Goal: Transaction & Acquisition: Purchase product/service

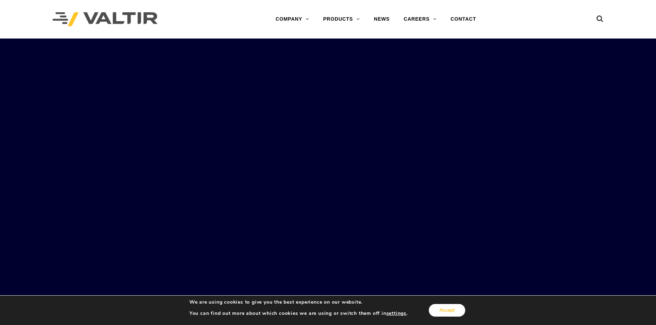
click at [445, 310] on button "Accept" at bounding box center [447, 310] width 36 height 13
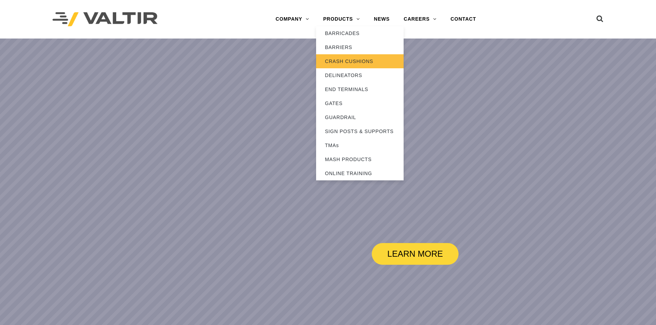
click at [338, 60] on link "CRASH CUSHIONS" at bounding box center [359, 61] width 87 height 14
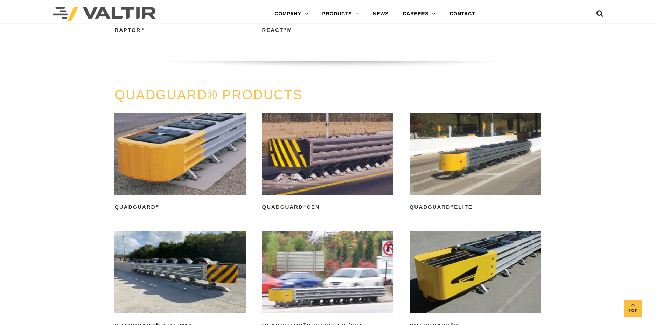
scroll to position [466, 0]
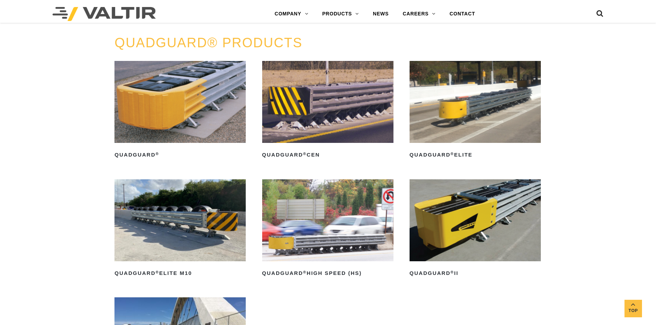
click at [472, 220] on img at bounding box center [474, 220] width 131 height 82
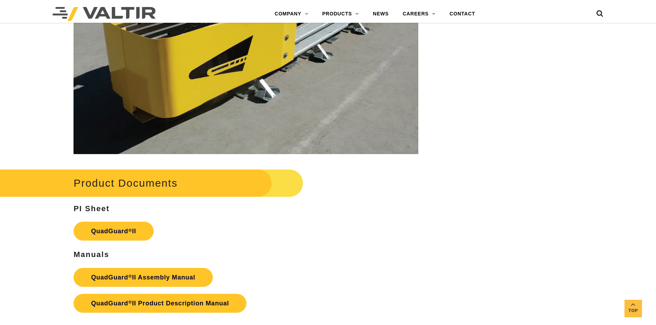
scroll to position [1353, 0]
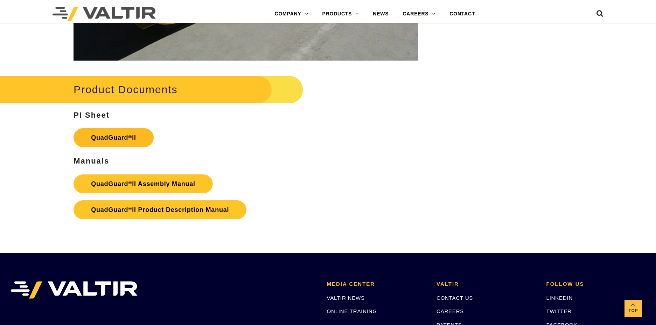
click at [117, 128] on link "QuadGuard ® II" at bounding box center [113, 137] width 80 height 19
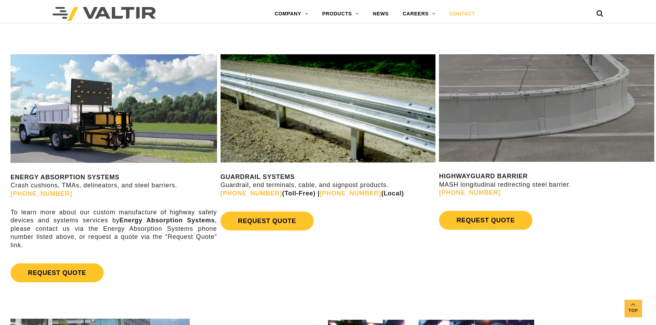
scroll to position [420, 0]
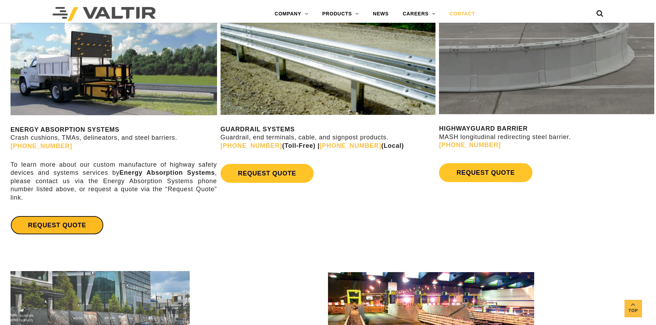
click at [48, 224] on link "REQUEST QUOTE" at bounding box center [56, 225] width 93 height 19
click at [636, 310] on span "Top" at bounding box center [632, 310] width 17 height 8
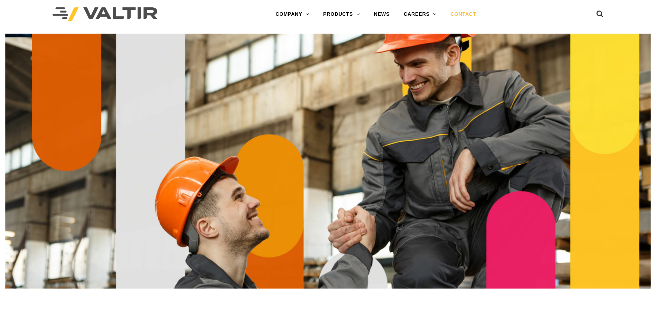
scroll to position [0, 0]
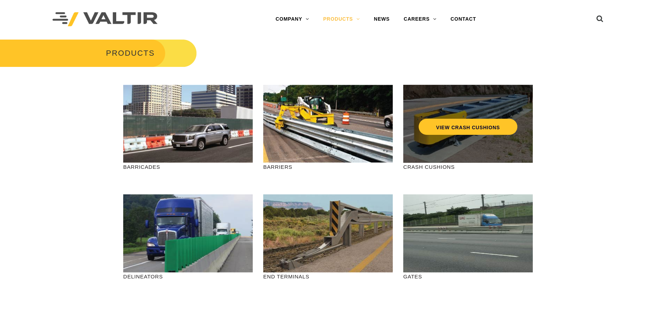
scroll to position [47, 0]
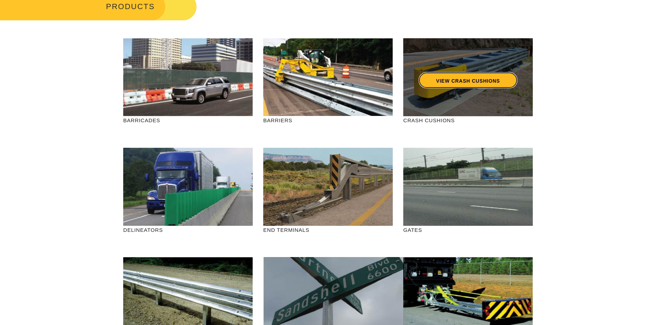
click at [440, 75] on link "VIEW CRASH CUSHIONS" at bounding box center [467, 80] width 99 height 16
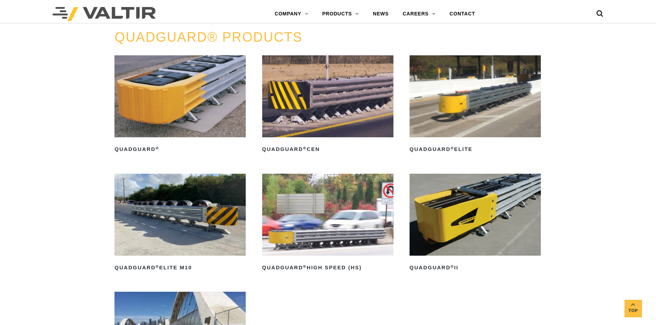
scroll to position [513, 0]
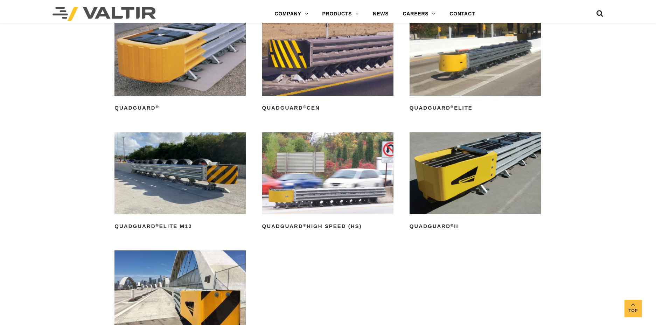
click at [467, 169] on img at bounding box center [474, 173] width 131 height 82
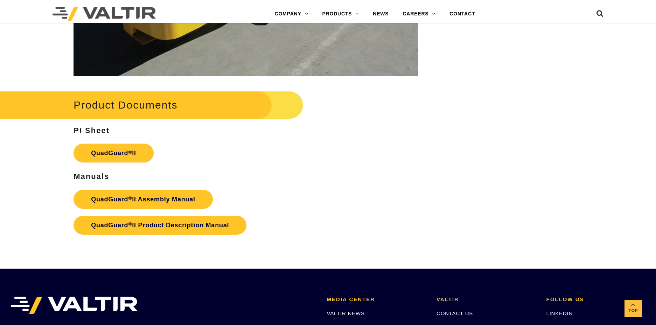
scroll to position [1353, 0]
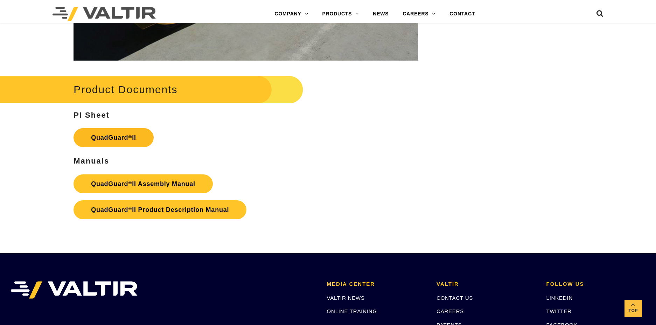
click at [112, 128] on link "QuadGuard ® II" at bounding box center [113, 137] width 80 height 19
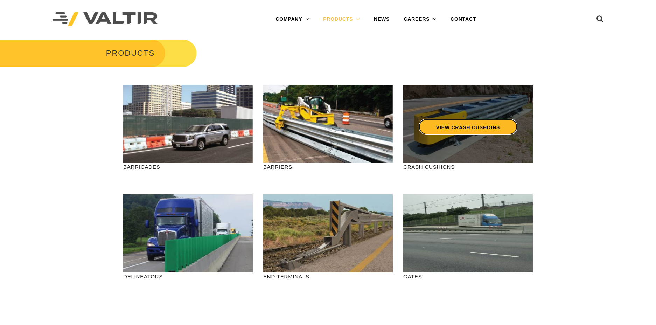
click at [459, 128] on link "VIEW CRASH CUSHIONS" at bounding box center [467, 127] width 99 height 16
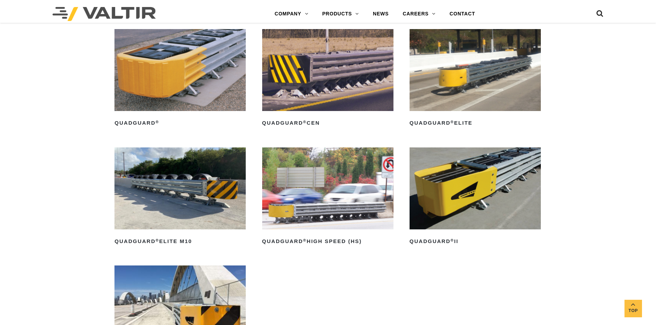
scroll to position [513, 0]
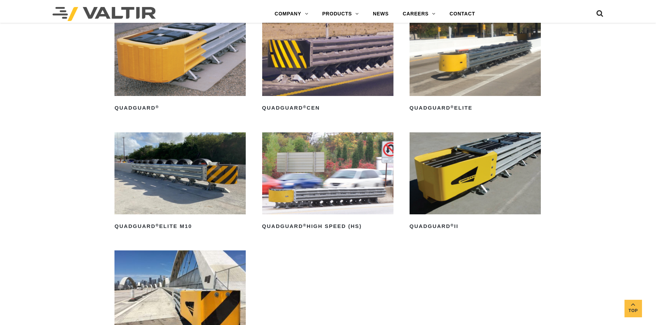
click at [471, 172] on img at bounding box center [474, 173] width 131 height 82
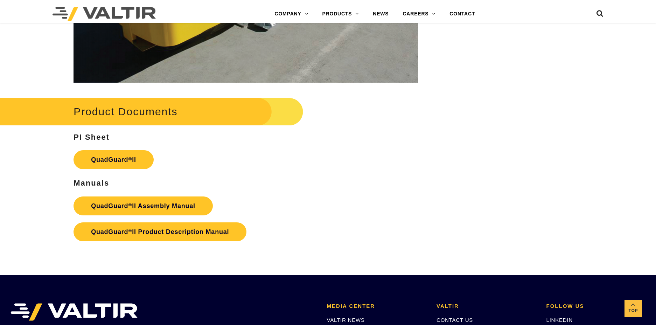
scroll to position [1353, 0]
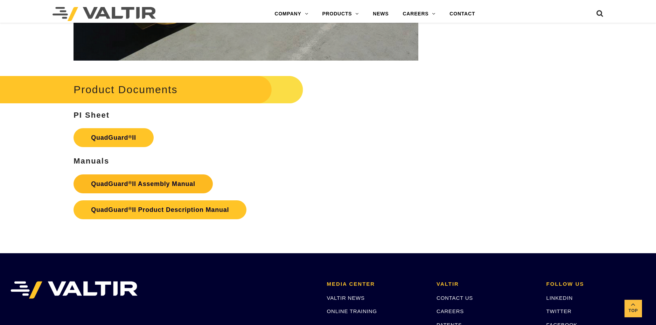
click at [130, 180] on sup "®" at bounding box center [130, 182] width 4 height 5
